Goal: Transaction & Acquisition: Purchase product/service

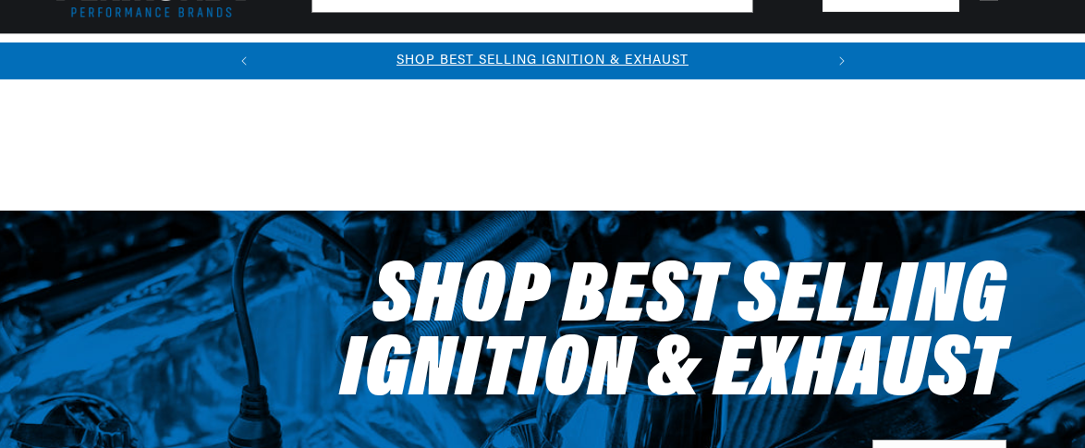
select select "1972"
select select "Chevrolet"
select select "Chevelle"
select select "350cid-5.7L"
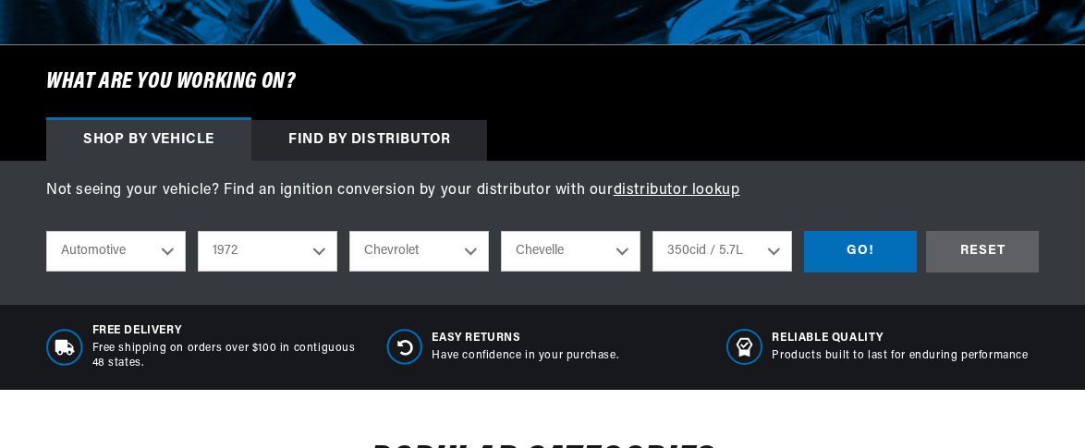
scroll to position [0, 560]
click at [46, 233] on select "Automotive Agricultural Industrial Marine Motorcycle" at bounding box center [116, 251] width 140 height 41
click at [876, 246] on div "GO!" at bounding box center [860, 252] width 113 height 42
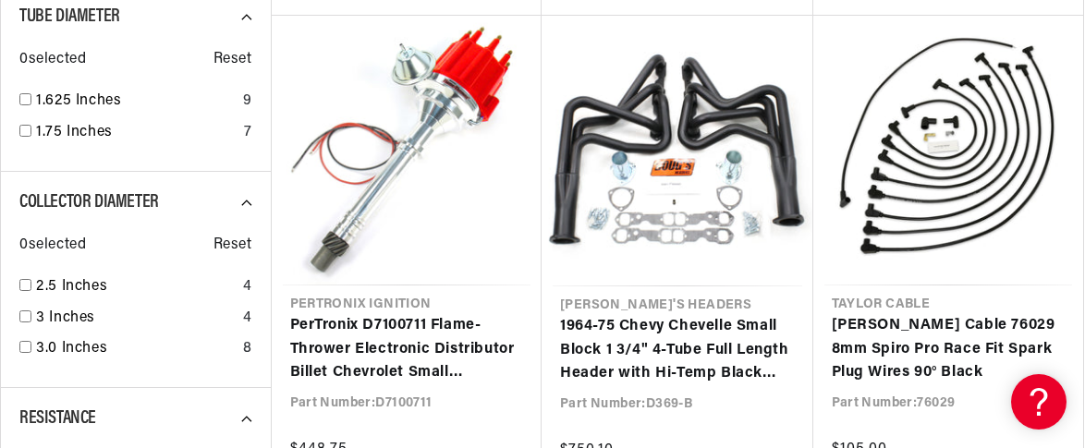
scroll to position [0, 560]
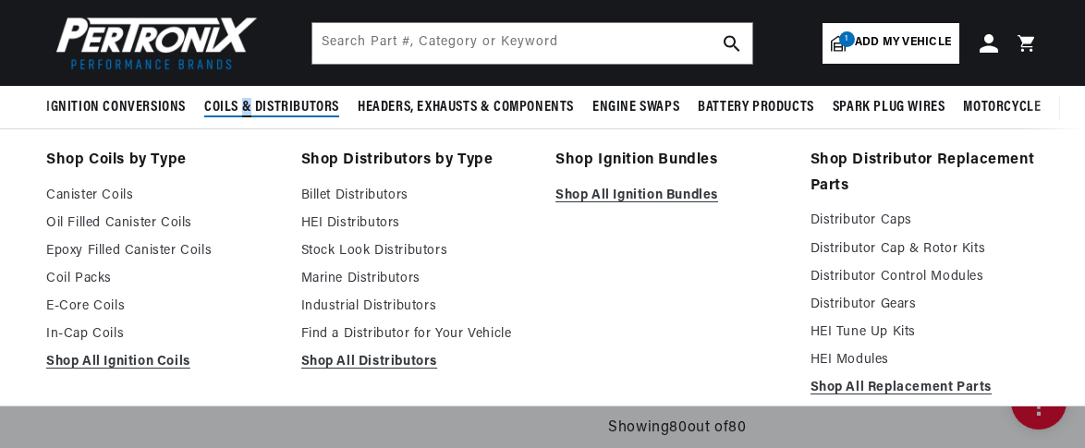
click at [247, 101] on span "Coils & Distributors" at bounding box center [271, 107] width 135 height 19
drag, startPoint x: 247, startPoint y: 101, endPoint x: 220, endPoint y: 109, distance: 28.1
click at [220, 109] on span "Coils & Distributors" at bounding box center [271, 107] width 135 height 19
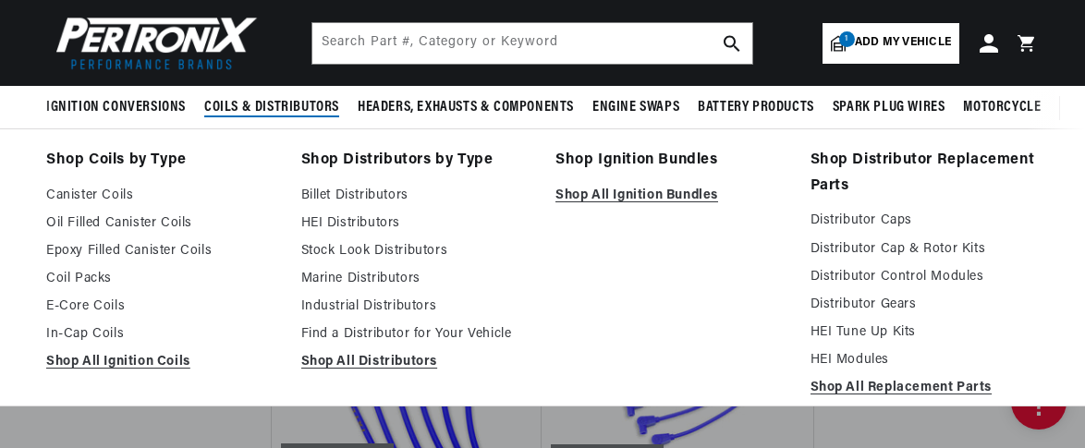
click at [220, 109] on span "Coils & Distributors" at bounding box center [271, 107] width 135 height 19
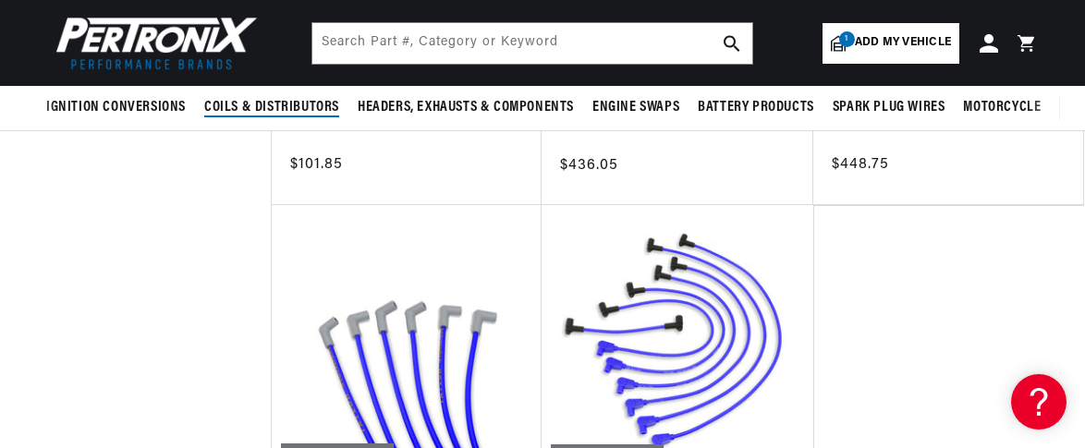
click at [220, 109] on span "Coils & Distributors" at bounding box center [271, 107] width 135 height 19
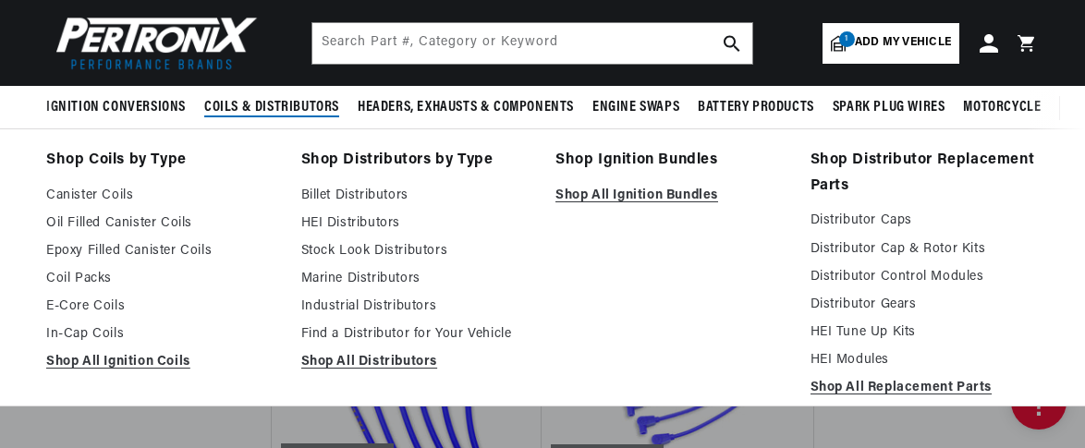
click at [220, 109] on span "Coils & Distributors" at bounding box center [271, 107] width 135 height 19
